Goal: Task Accomplishment & Management: Manage account settings

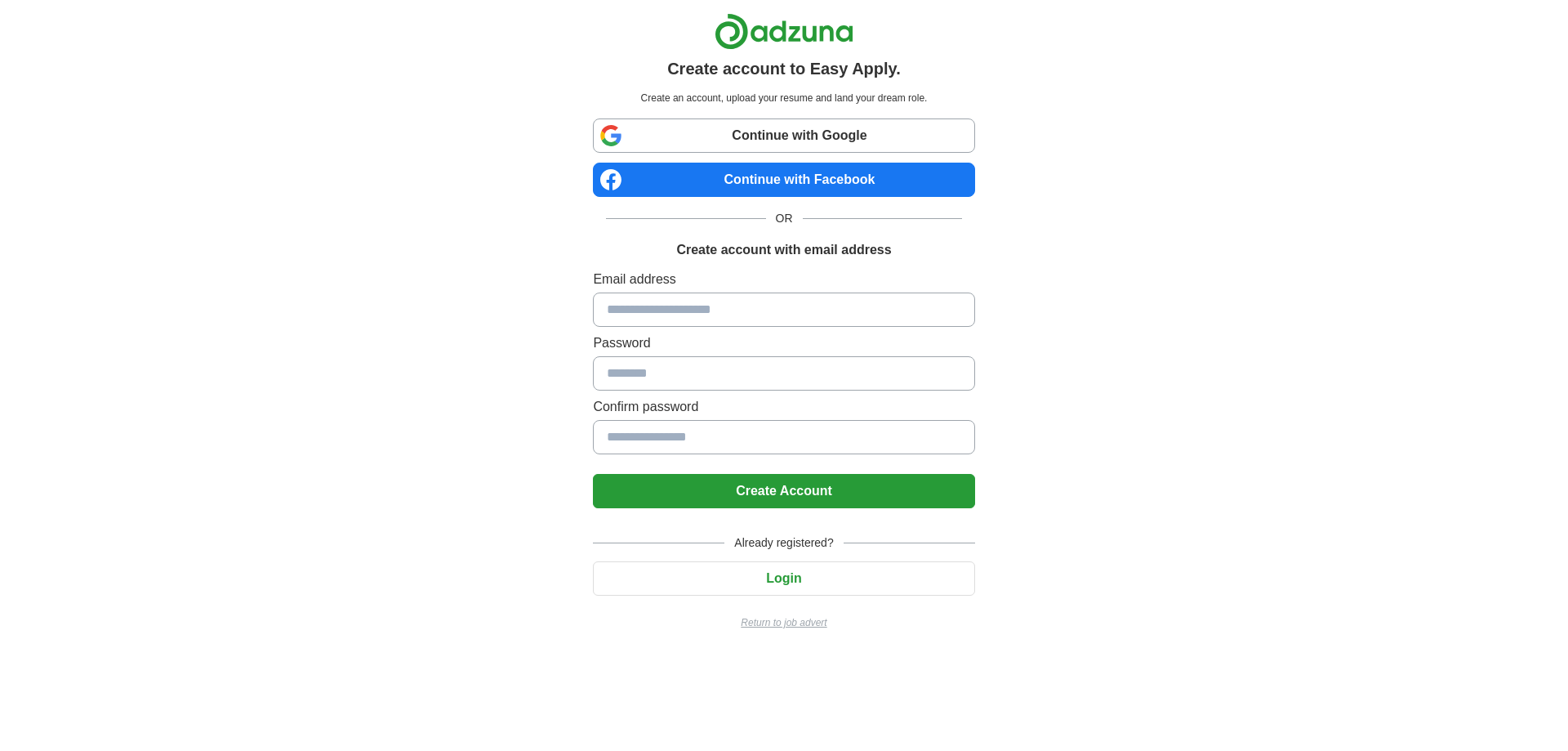
click at [701, 314] on input at bounding box center [784, 310] width 382 height 35
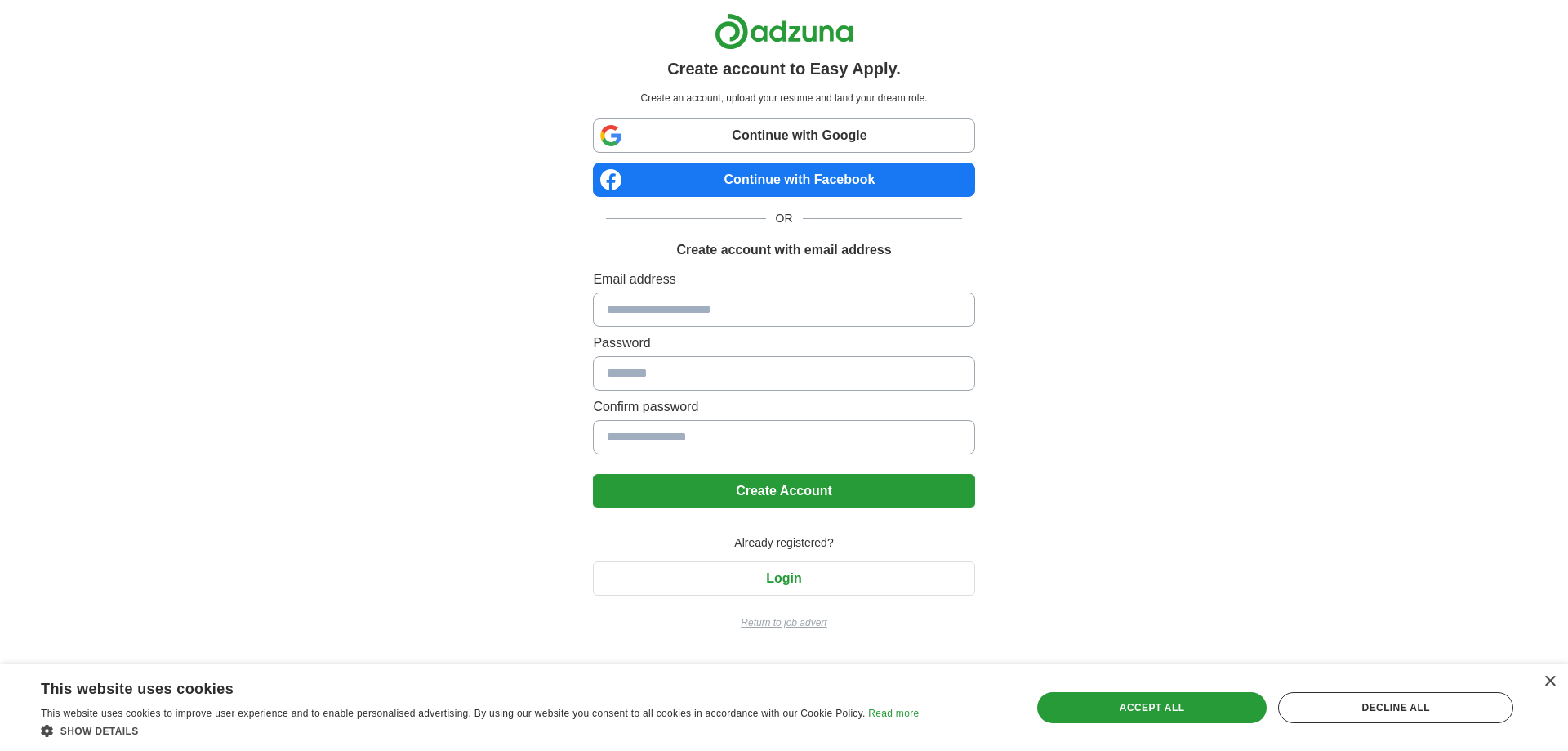
click at [792, 567] on button "Login" at bounding box center [784, 578] width 382 height 35
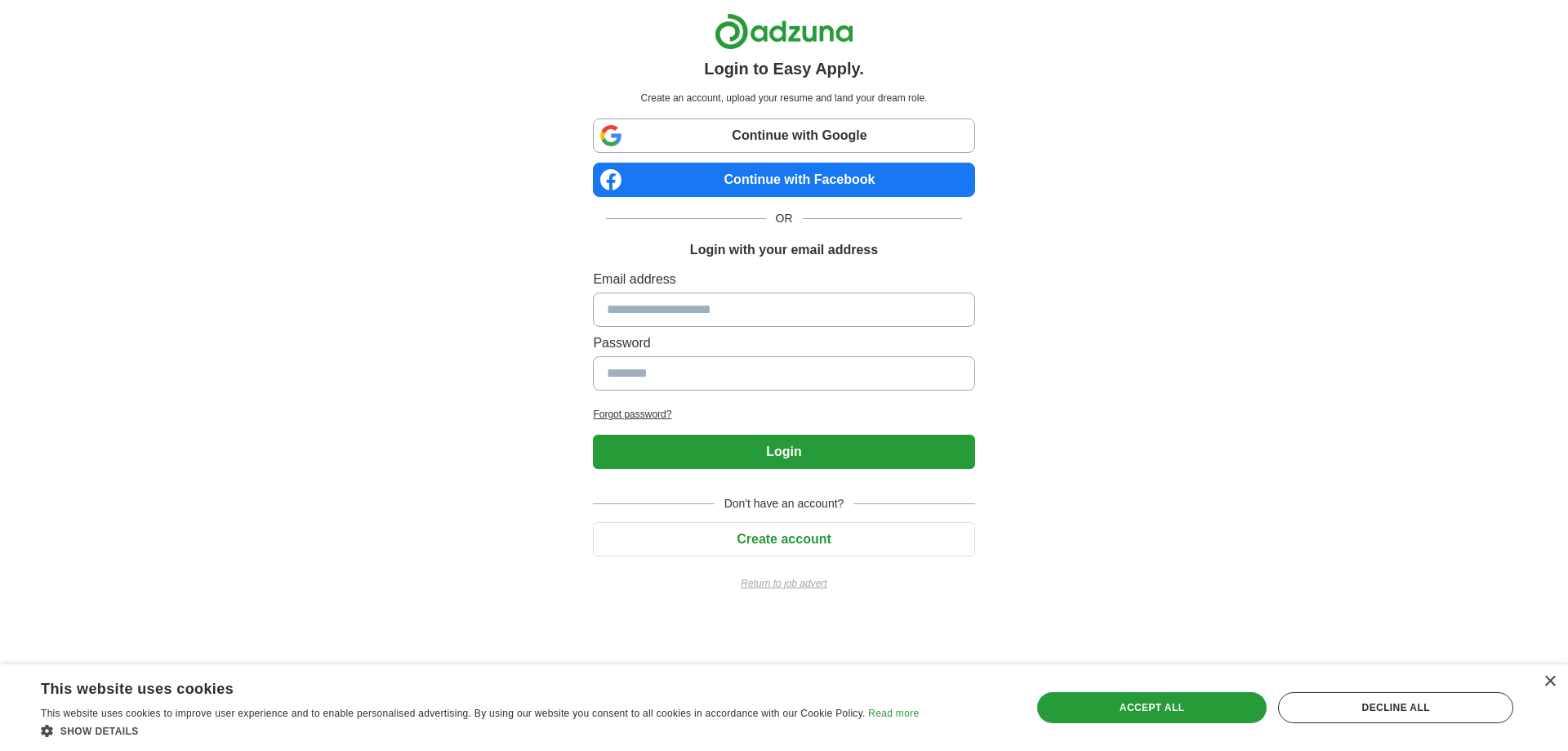
click at [708, 312] on input at bounding box center [784, 310] width 382 height 35
type input "**********"
click at [593, 435] on button "Login" at bounding box center [784, 452] width 382 height 35
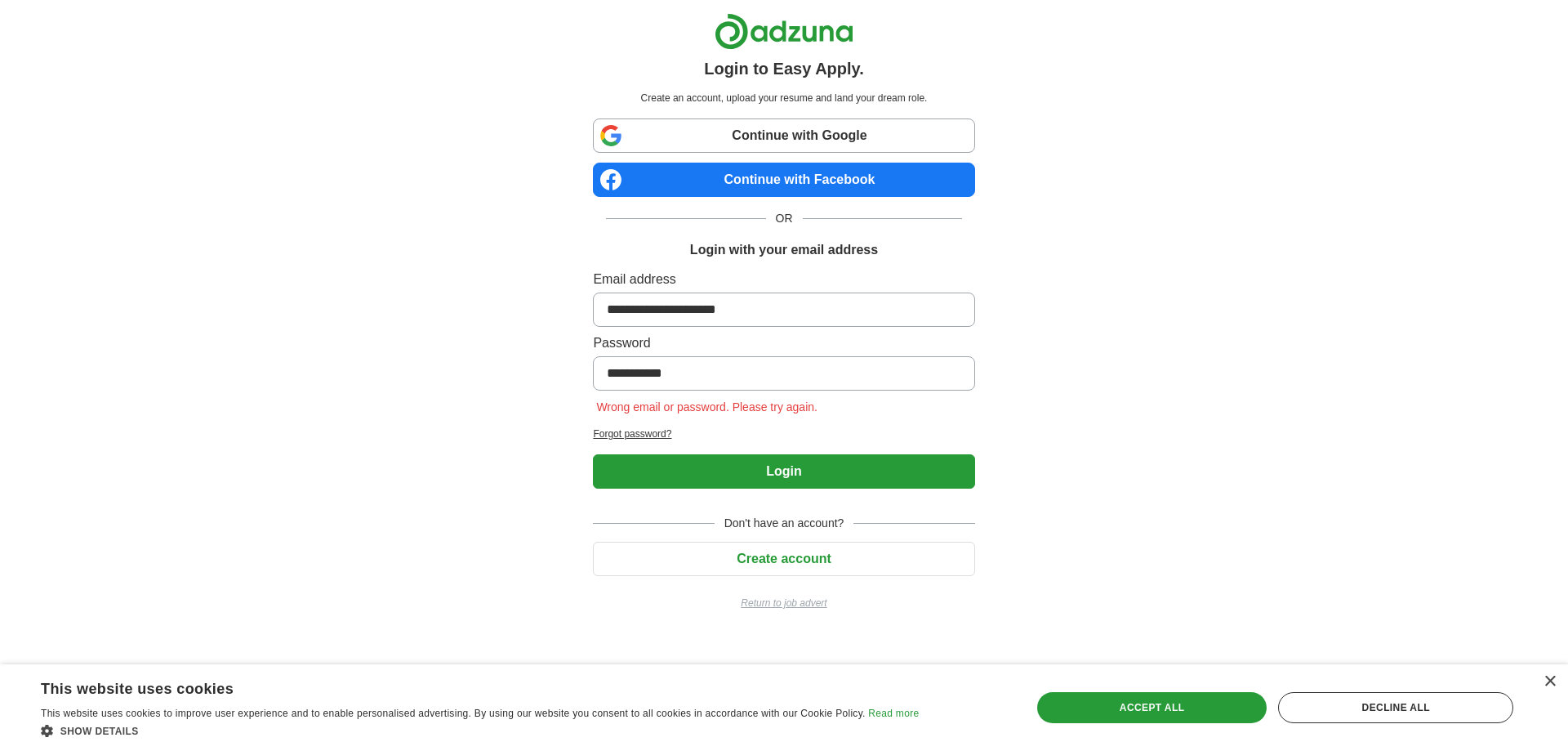
click at [804, 135] on link "Continue with Google" at bounding box center [784, 135] width 382 height 35
